Goal: Task Accomplishment & Management: Manage account settings

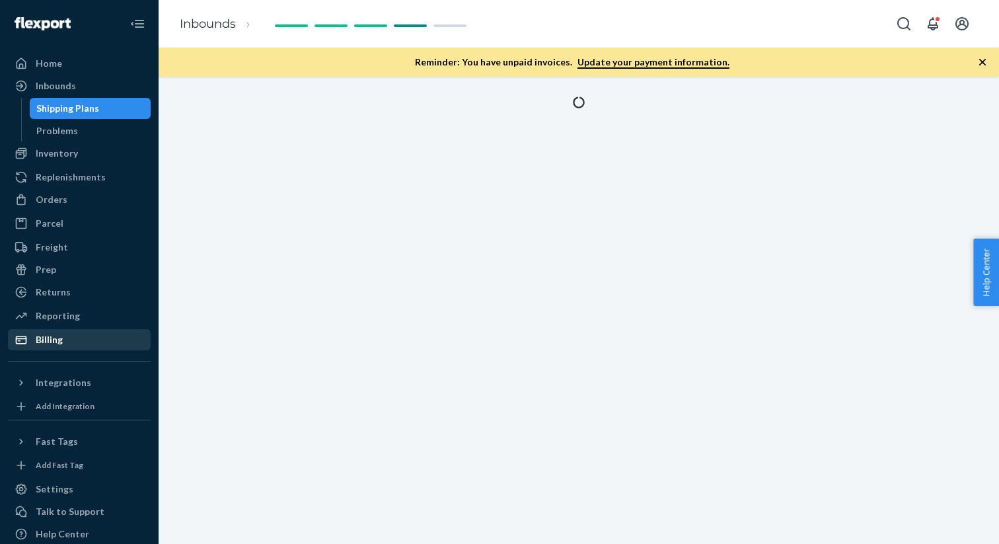
click at [61, 336] on div "Billing" at bounding box center [49, 339] width 27 height 13
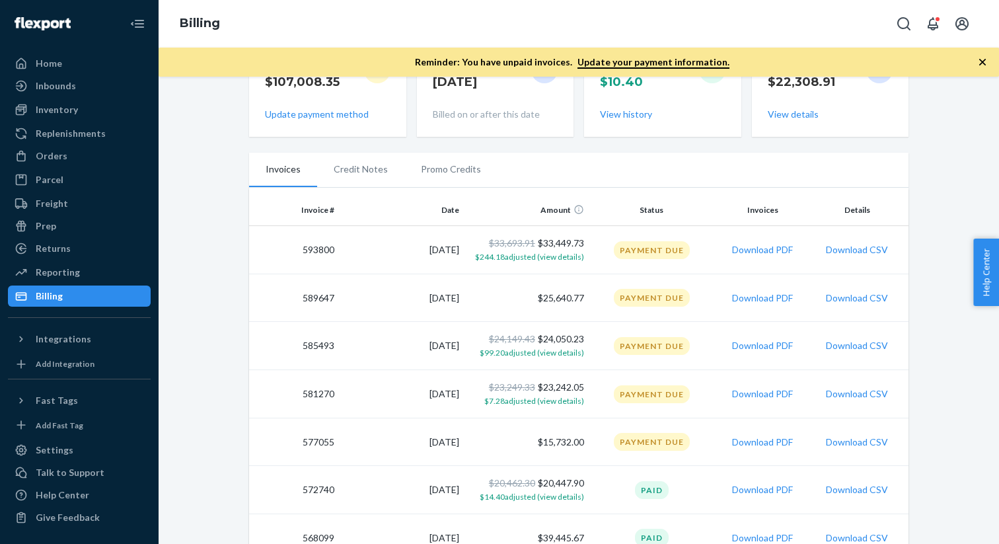
scroll to position [211, 0]
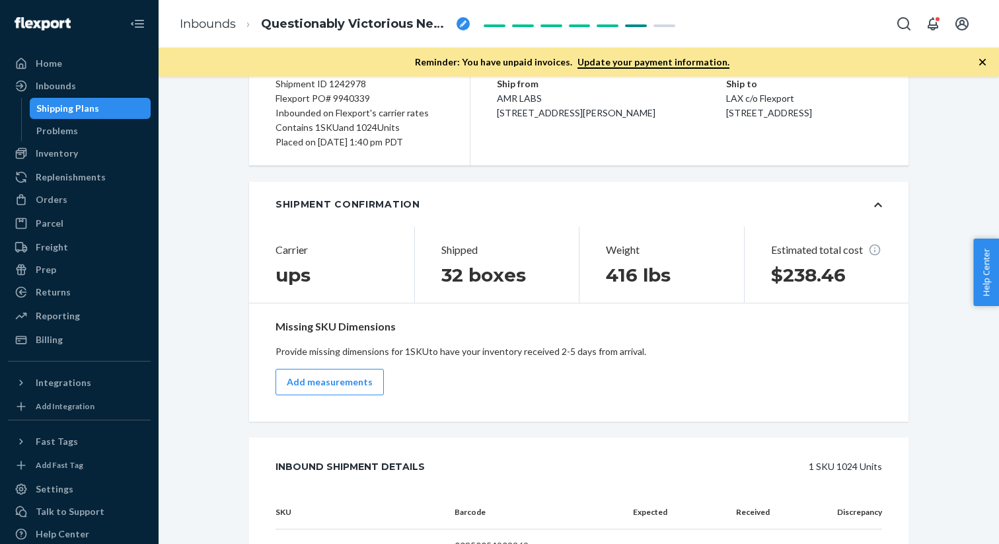
scroll to position [199, 0]
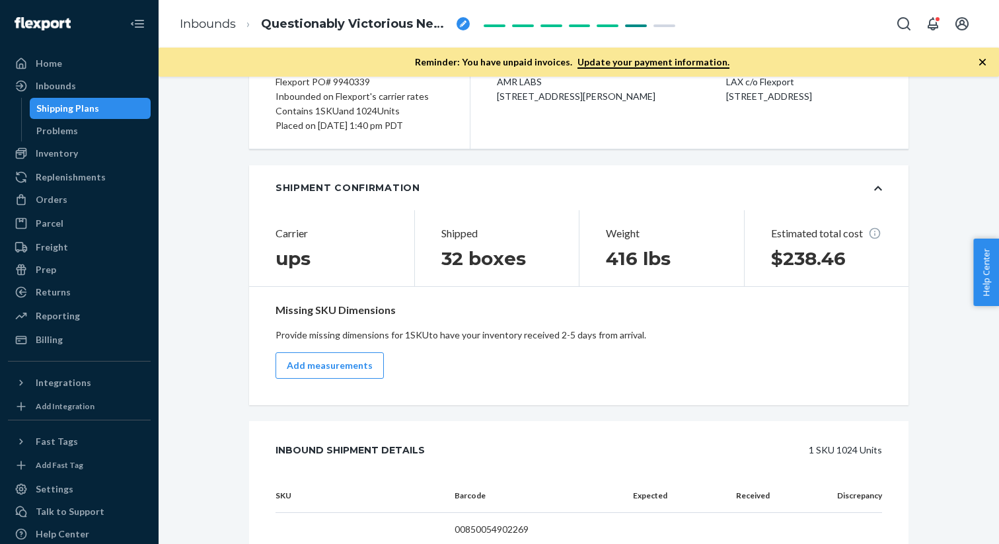
click at [298, 198] on div "Shipment Confirmation" at bounding box center [579, 187] width 660 height 45
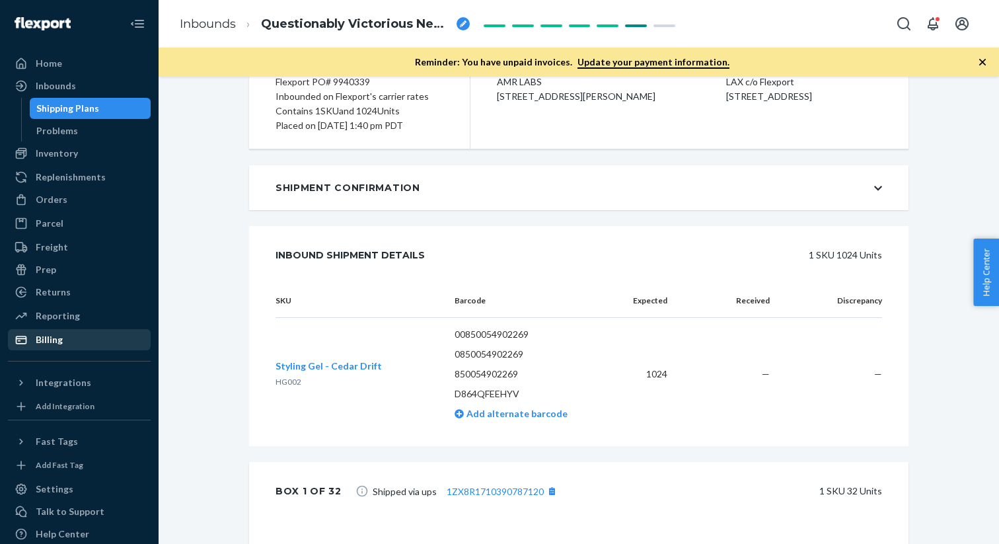
click at [50, 342] on div "Billing" at bounding box center [49, 339] width 27 height 13
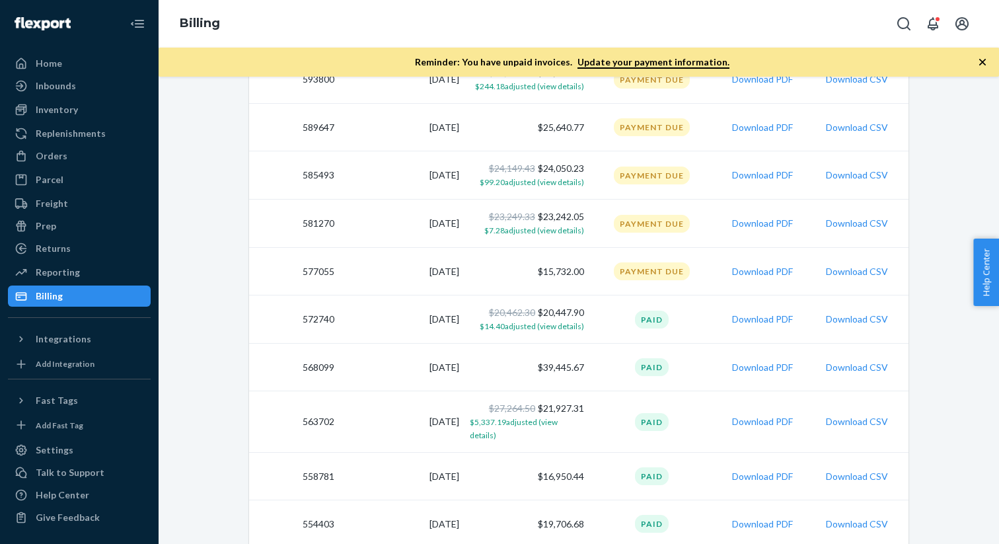
scroll to position [228, 0]
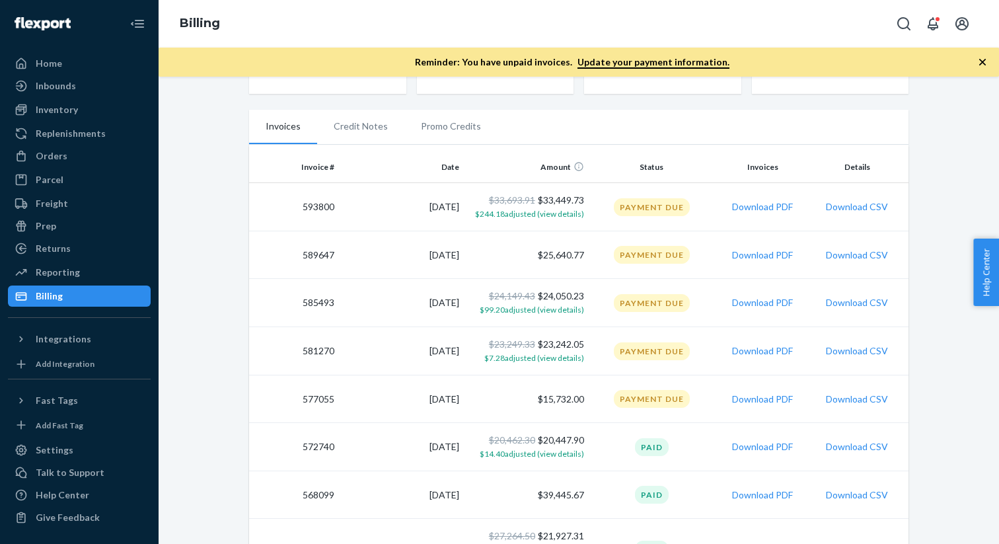
click at [46, 52] on div "Home Inbounds Shipping Plans Problems Inventory Products Replenishments Orders …" at bounding box center [79, 272] width 159 height 544
click at [992, 61] on div "Reminder: You have unpaid invoices. Update your payment information." at bounding box center [579, 62] width 841 height 29
click at [983, 61] on icon "button" at bounding box center [982, 62] width 7 height 7
